Goal: Information Seeking & Learning: Learn about a topic

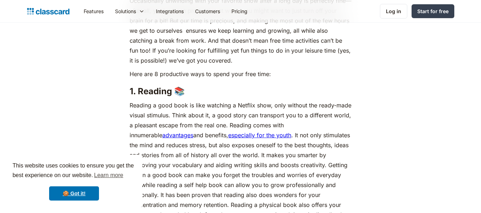
scroll to position [485, 0]
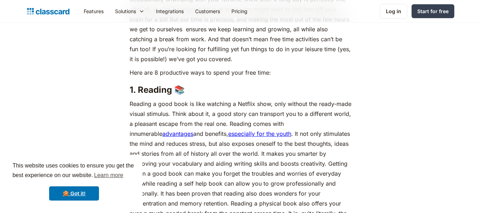
click at [317, 121] on p "Reading a good book is like watching a Netflix show, only without the ready-mad…" at bounding box center [241, 164] width 222 height 130
click at [338, 121] on p "Reading a good book is like watching a Netflix show, only without the ready-mad…" at bounding box center [241, 164] width 222 height 130
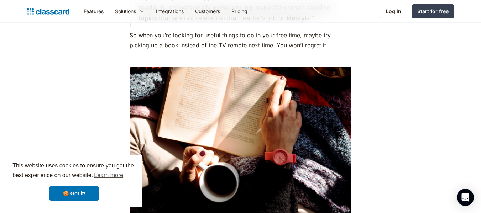
scroll to position [755, 0]
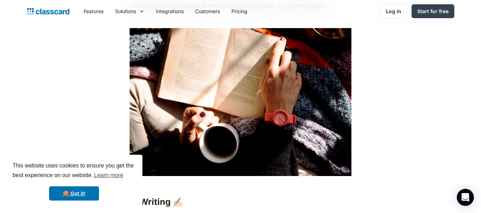
scroll to position [792, 0]
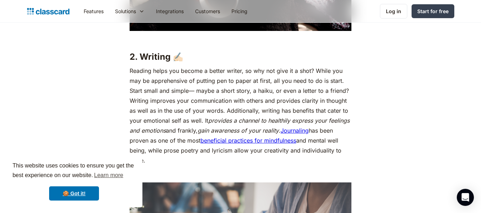
scroll to position [937, 0]
click at [239, 62] on h3 "2. Writing ✍🏻" at bounding box center [241, 56] width 222 height 11
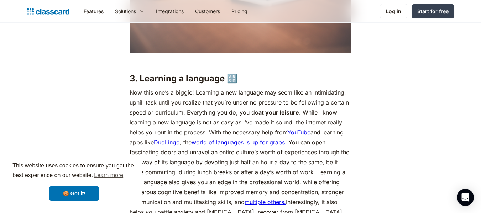
scroll to position [1215, 0]
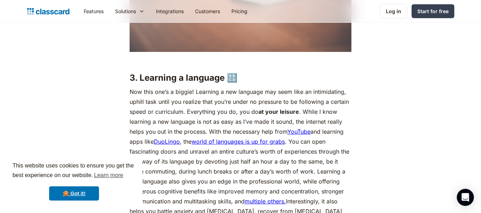
click at [148, 100] on p "Now this one’s a biggie! Learning a new language may seem like an intimidating,…" at bounding box center [241, 157] width 222 height 140
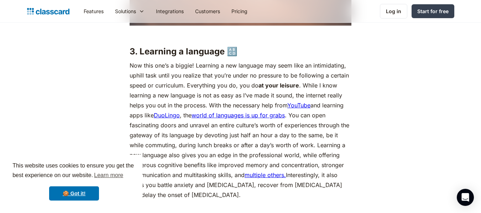
scroll to position [1242, 0]
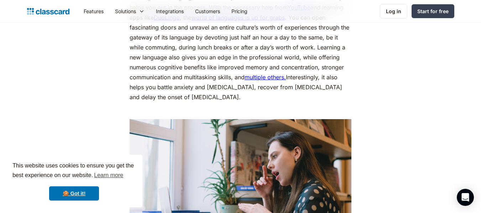
scroll to position [1339, 0]
drag, startPoint x: 377, startPoint y: 73, endPoint x: 427, endPoint y: 45, distance: 56.9
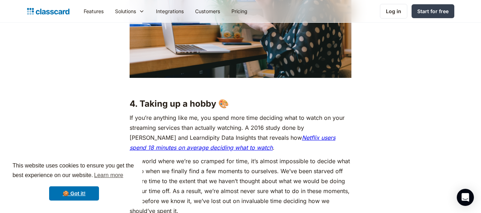
scroll to position [1536, 0]
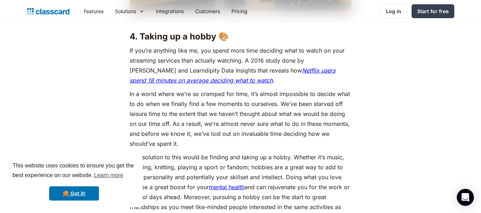
scroll to position [1596, 0]
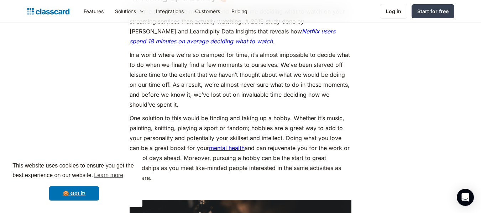
scroll to position [1635, 0]
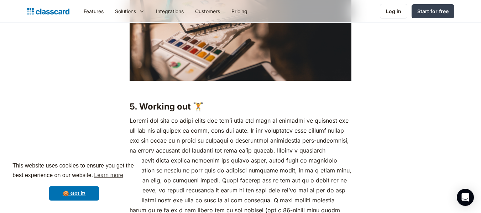
scroll to position [1902, 0]
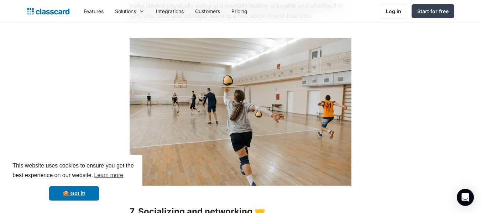
scroll to position [2426, 0]
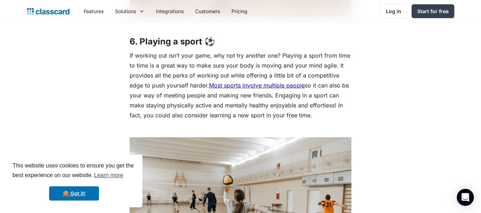
scroll to position [2326, 0]
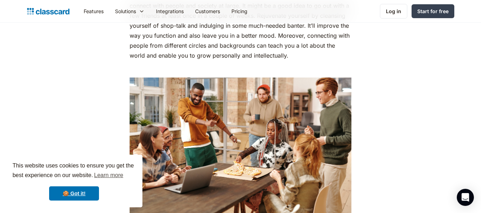
scroll to position [2693, 0]
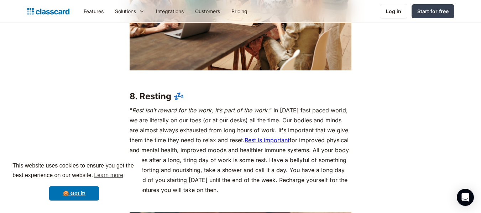
scroll to position [2843, 0]
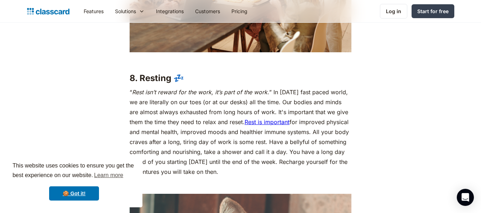
scroll to position [2868, 0]
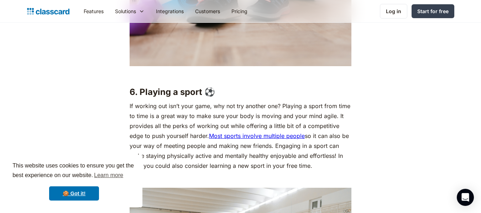
scroll to position [2249, 0]
